Goal: Find specific page/section: Find specific page/section

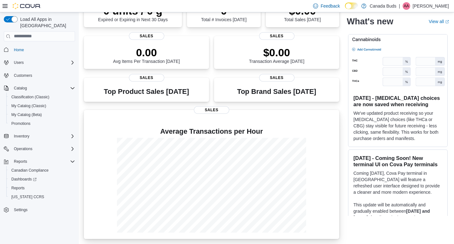
scroll to position [68, 0]
click at [21, 121] on span "Promotions" at bounding box center [20, 123] width 19 height 5
